Goal: Task Accomplishment & Management: Manage account settings

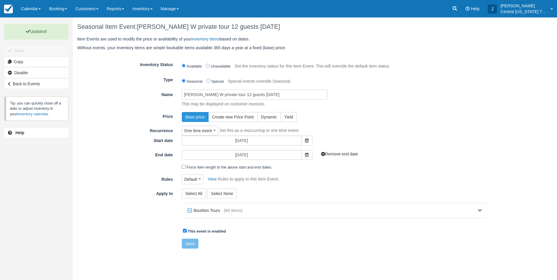
click at [388, 115] on div "Base price Create new Price Point Dynamic Yield" at bounding box center [333, 117] width 313 height 10
click at [367, 112] on div "Price Base price Create new Price Point Dynamic Yield" at bounding box center [282, 117] width 418 height 10
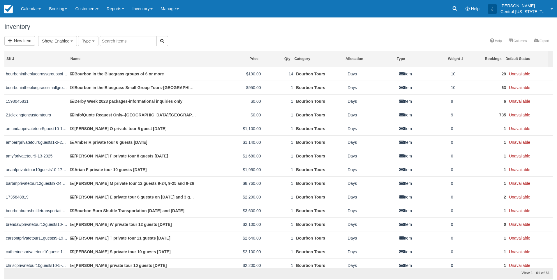
click at [118, 41] on input "text" at bounding box center [128, 41] width 57 height 10
type input "brenda"
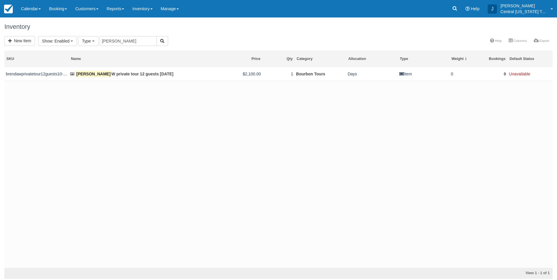
drag, startPoint x: 131, startPoint y: 98, endPoint x: 130, endPoint y: 93, distance: 5.9
click at [131, 98] on div "brendawprivatetour12guests10-24-2025 Brenda W private tour 12 guests 10-24-2025…" at bounding box center [278, 167] width 548 height 201
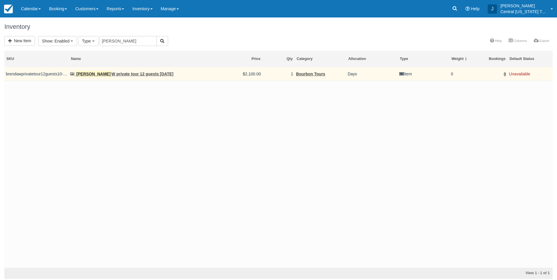
click at [128, 77] on td "Brenda W private tour 12 guests 10-24-2025" at bounding box center [133, 74] width 129 height 14
click at [127, 76] on link "Brenda W private tour 12 guests 10-24-2025" at bounding box center [121, 74] width 103 height 5
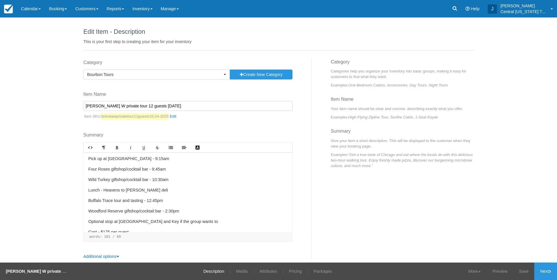
click at [130, 106] on input "[PERSON_NAME] W private tour 12 guests [DATE]" at bounding box center [187, 106] width 209 height 10
type input "[PERSON_NAME] W private tour 10 guests [DATE]"
drag, startPoint x: 542, startPoint y: 270, endPoint x: 538, endPoint y: 269, distance: 3.6
click at [542, 271] on link "Next" at bounding box center [545, 271] width 23 height 17
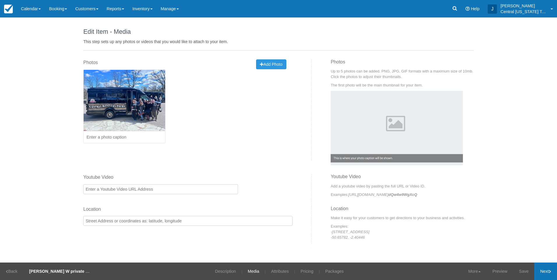
click at [544, 269] on link "Next" at bounding box center [545, 271] width 23 height 17
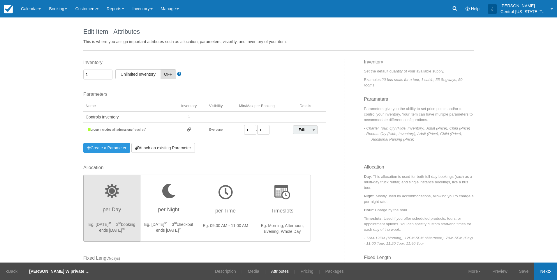
click at [543, 270] on link "Next" at bounding box center [545, 271] width 23 height 17
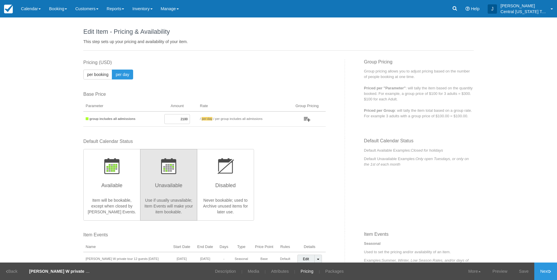
drag, startPoint x: 167, startPoint y: 119, endPoint x: 206, endPoint y: 121, distance: 39.4
click at [206, 121] on tr "group includes all admissions 2100 / per booking per day / per group includes a…" at bounding box center [204, 119] width 242 height 15
click at [295, 143] on label "Default Calendar Status" at bounding box center [204, 141] width 242 height 7
click at [174, 118] on input "2100" at bounding box center [177, 119] width 26 height 10
click at [173, 119] on input "2100" at bounding box center [177, 119] width 26 height 10
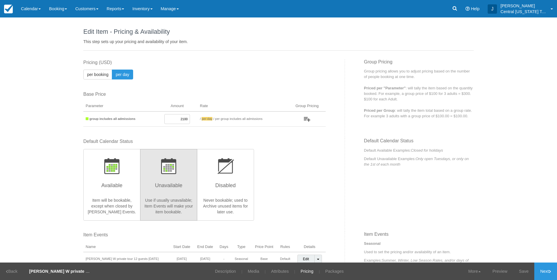
drag, startPoint x: 172, startPoint y: 119, endPoint x: 228, endPoint y: 118, distance: 55.4
click at [223, 119] on tr "group includes all admissions 2100 / per booking per day / per group includes a…" at bounding box center [204, 119] width 242 height 15
type input "1750"
click at [311, 159] on div "Default Calendar Status Available Item will be bookable, except when closed by …" at bounding box center [204, 179] width 242 height 82
click at [543, 274] on link "Next" at bounding box center [545, 271] width 23 height 17
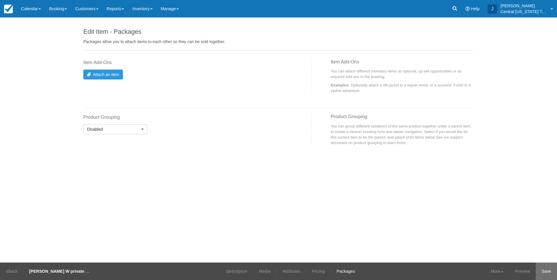
click at [553, 274] on link "Save" at bounding box center [546, 271] width 21 height 17
click at [150, 13] on link "Inventory" at bounding box center [142, 8] width 28 height 17
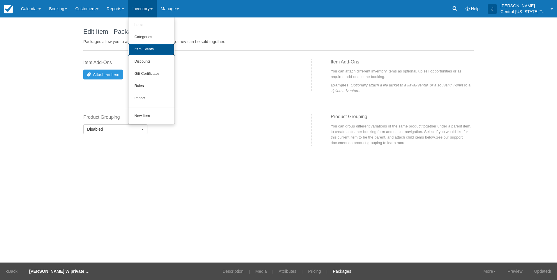
click at [152, 51] on link "Item Events" at bounding box center [151, 49] width 46 height 12
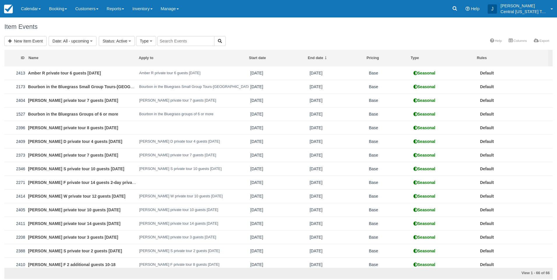
click at [172, 43] on input "text" at bounding box center [185, 41] width 57 height 10
click at [284, 38] on div "New Item Event Date : All - upcoming Custom All Today Tomorrow This week This m…" at bounding box center [278, 41] width 557 height 11
drag, startPoint x: 188, startPoint y: 41, endPoint x: 189, endPoint y: 38, distance: 3.1
click at [188, 40] on input "text" at bounding box center [185, 41] width 57 height 10
type input "brenda"
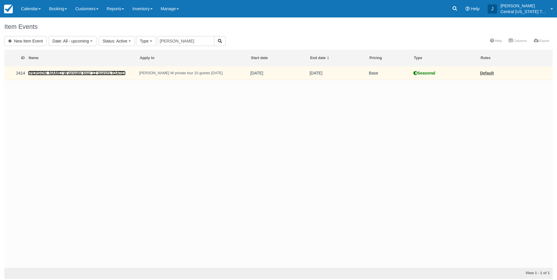
click at [92, 73] on link "Brenda W private tour 12 guests 10-24-2025" at bounding box center [76, 73] width 97 height 5
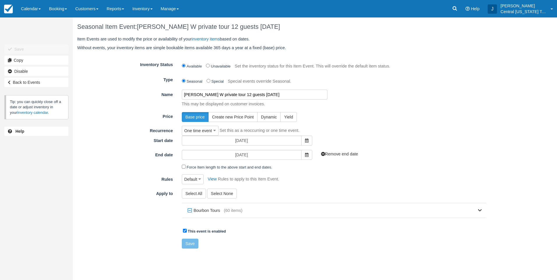
click at [229, 94] on input "[PERSON_NAME] W private tour 12 guests [DATE]" at bounding box center [255, 95] width 146 height 10
type input "[PERSON_NAME] W private tour 10 guests [DATE]"
click at [311, 239] on div "Save" at bounding box center [316, 244] width 279 height 10
click at [189, 244] on button "Save" at bounding box center [190, 244] width 17 height 10
click at [147, 12] on link "Inventory" at bounding box center [142, 8] width 28 height 17
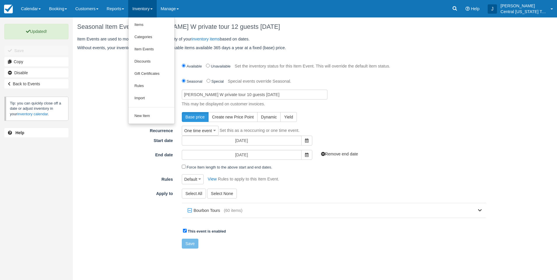
click at [211, 10] on div "Menu Calendar Customer Inventory Month Week Day Booking Daily Manifest Daily Li…" at bounding box center [278, 8] width 557 height 17
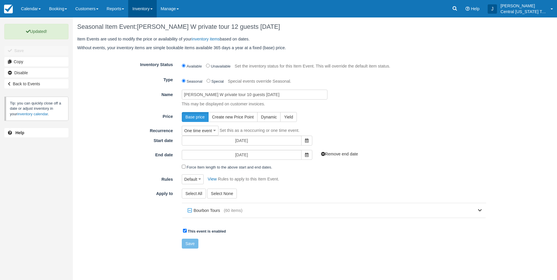
drag, startPoint x: 138, startPoint y: 12, endPoint x: 142, endPoint y: 15, distance: 6.1
click at [138, 12] on link "Inventory" at bounding box center [142, 8] width 28 height 17
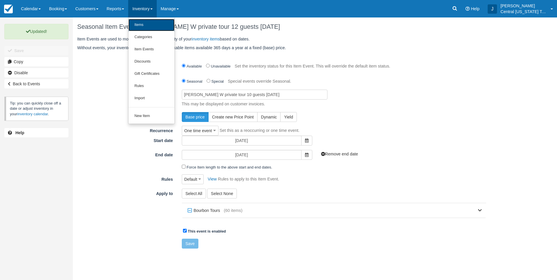
click at [146, 22] on link "Items" at bounding box center [151, 25] width 46 height 12
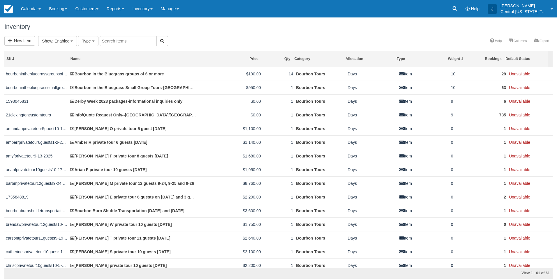
click at [114, 41] on input "text" at bounding box center [128, 41] width 57 height 10
type input "[PERSON_NAME]"
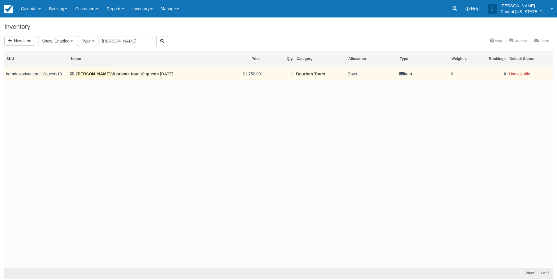
click at [152, 71] on td "[PERSON_NAME] W private tour 10 guests [DATE]" at bounding box center [133, 74] width 129 height 14
drag, startPoint x: 153, startPoint y: 75, endPoint x: 154, endPoint y: 79, distance: 3.7
click at [153, 75] on link "[PERSON_NAME] W private tour 10 guests [DATE]" at bounding box center [121, 74] width 103 height 5
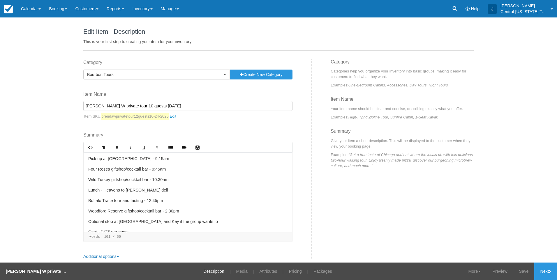
click at [129, 106] on input "[PERSON_NAME] W private tour 10 guests [DATE]" at bounding box center [187, 106] width 209 height 10
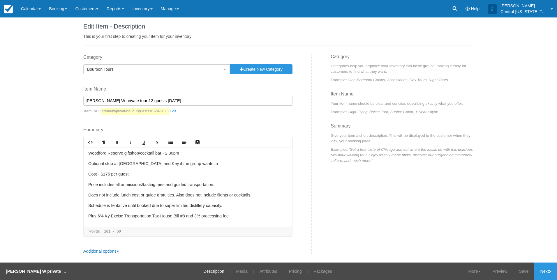
scroll to position [6, 0]
type input "[PERSON_NAME] W private tour 12 guests [DATE]"
click at [541, 275] on link "Next" at bounding box center [545, 271] width 23 height 17
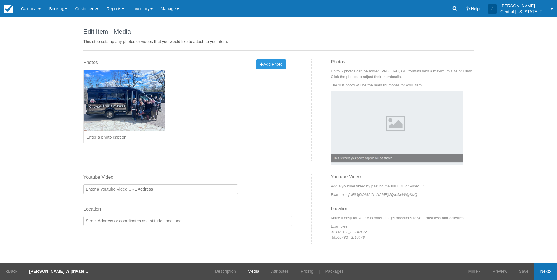
click at [547, 269] on link "Next" at bounding box center [545, 271] width 23 height 17
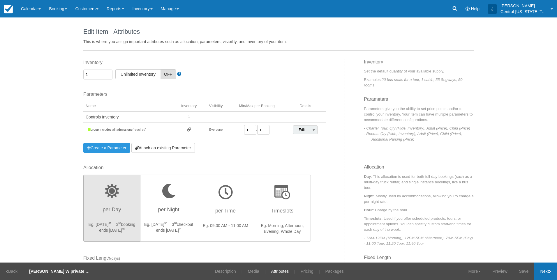
click at [542, 270] on link "Next" at bounding box center [545, 271] width 23 height 17
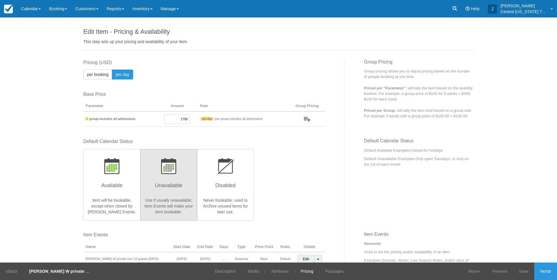
drag, startPoint x: 198, startPoint y: 119, endPoint x: 259, endPoint y: 116, distance: 61.3
click at [238, 117] on tr "group includes all admissions 1750 / per booking per day / per group includes a…" at bounding box center [204, 119] width 242 height 15
type input "2100"
click at [526, 270] on link "Save" at bounding box center [523, 271] width 21 height 17
click at [549, 275] on link "Next" at bounding box center [545, 271] width 23 height 17
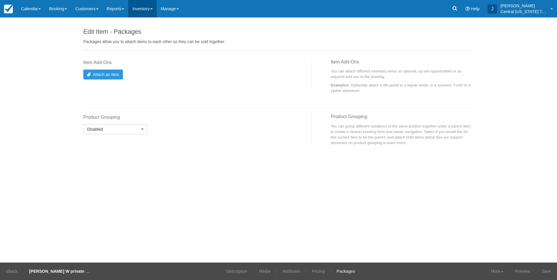
click at [156, 10] on link "Inventory" at bounding box center [142, 8] width 28 height 17
click at [157, 48] on link "Item Events" at bounding box center [151, 49] width 46 height 12
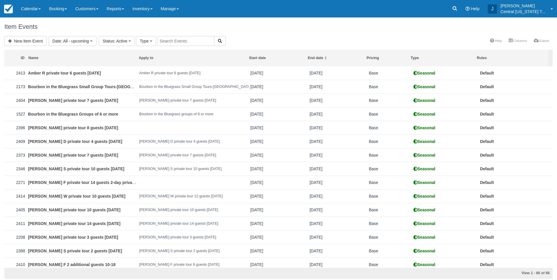
click at [172, 43] on input "text" at bounding box center [185, 41] width 57 height 10
type input "brenda"
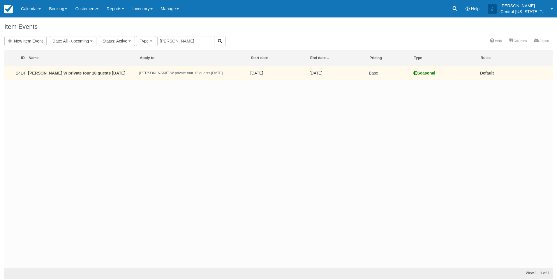
click at [187, 73] on em "[PERSON_NAME] W private tour 12 guests [DATE]" at bounding box center [193, 73] width 108 height 4
click at [78, 71] on link "[PERSON_NAME] W private tour 10 guests [DATE]" at bounding box center [76, 73] width 97 height 5
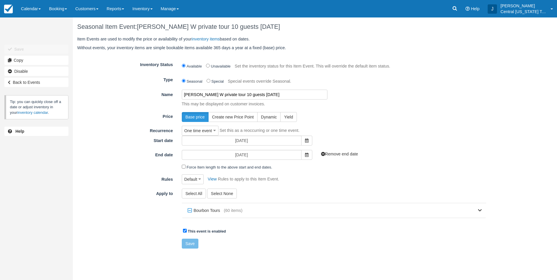
click at [231, 94] on input "[PERSON_NAME] W private tour 10 guests [DATE]" at bounding box center [255, 95] width 146 height 10
type input "[PERSON_NAME] W private tour 12 guests [DATE]"
click at [190, 243] on button "Save" at bounding box center [190, 244] width 17 height 10
drag, startPoint x: 106, startPoint y: 157, endPoint x: 107, endPoint y: 145, distance: 12.3
click at [106, 156] on label "End date" at bounding box center [125, 154] width 105 height 8
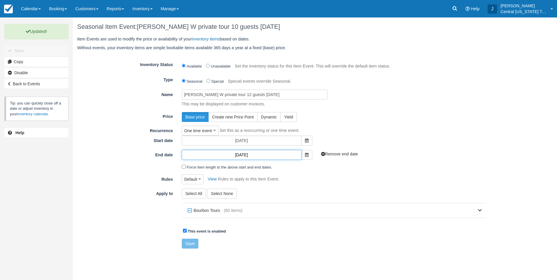
click at [182, 156] on input "[DATE]" at bounding box center [242, 155] width 120 height 10
